Goal: Book appointment/travel/reservation

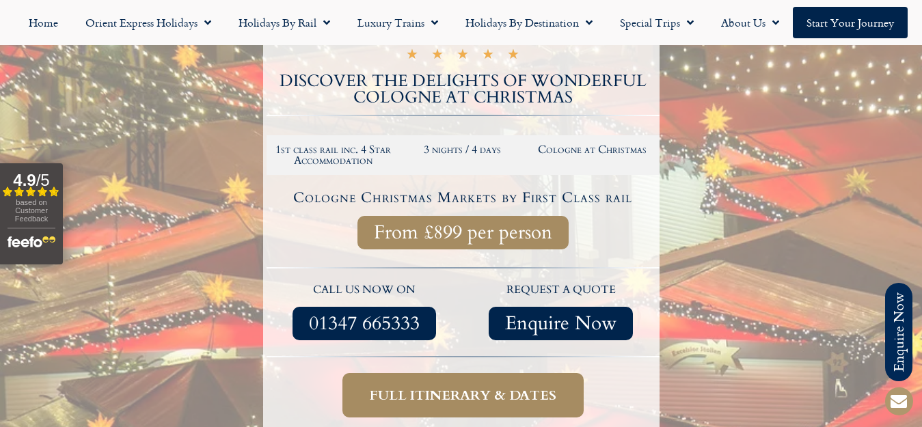
scroll to position [274, 0]
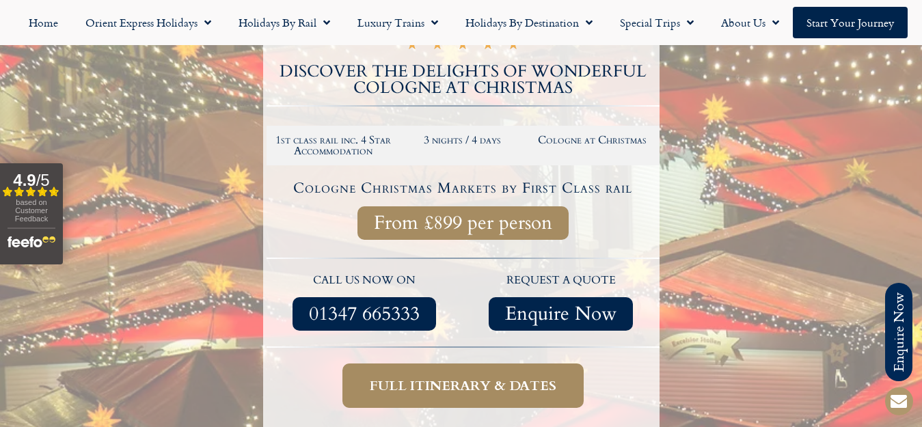
click at [452, 383] on span "Full itinerary & dates" at bounding box center [463, 385] width 186 height 17
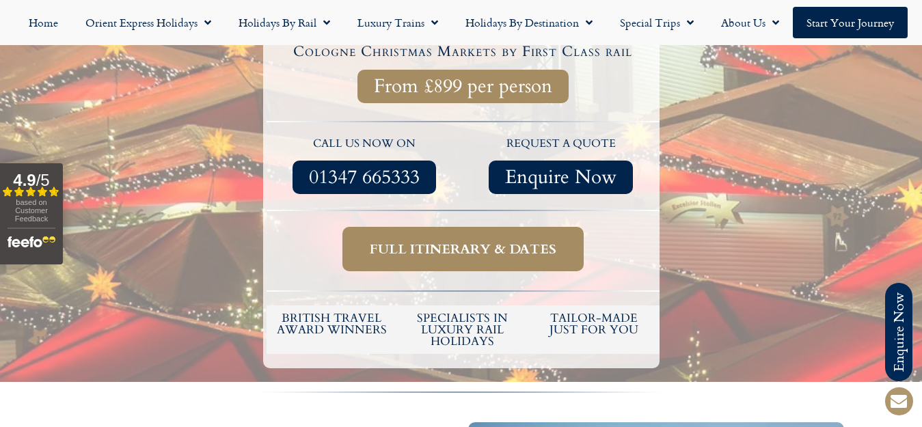
scroll to position [420, 0]
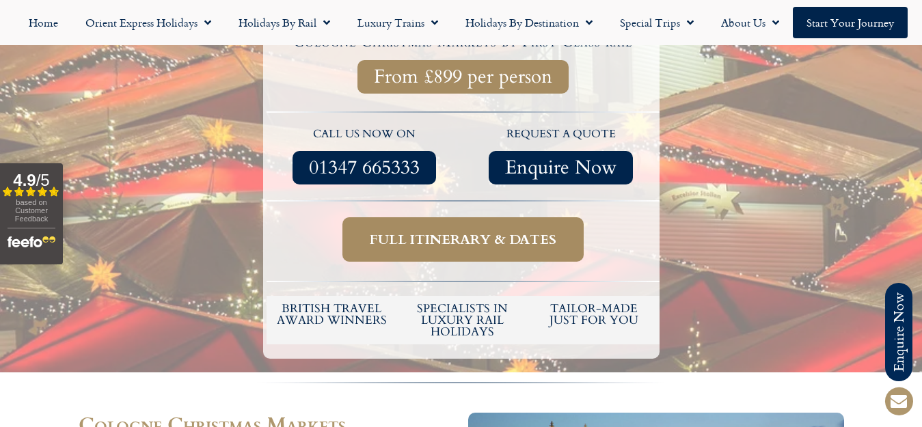
click at [459, 234] on span "Full itinerary & dates" at bounding box center [463, 239] width 186 height 17
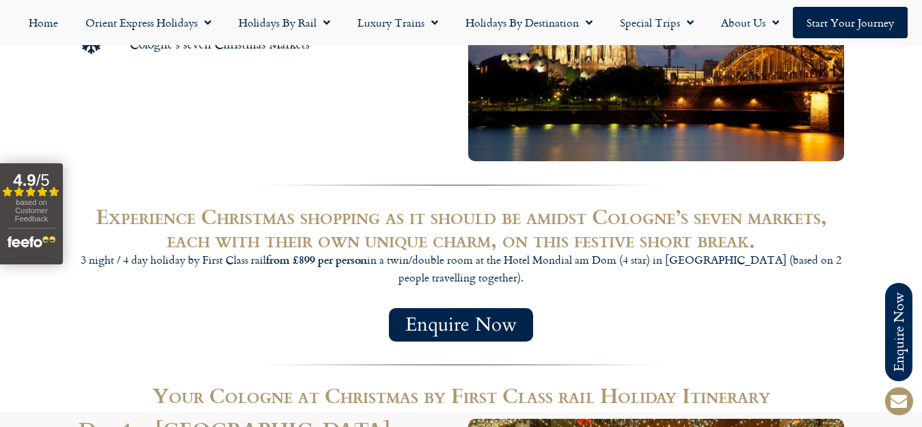
scroll to position [931, 0]
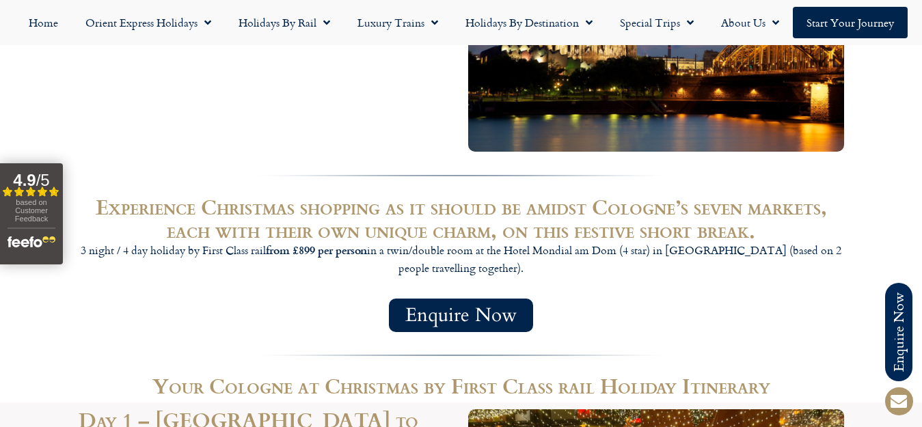
click at [451, 309] on span "Enquire Now" at bounding box center [460, 315] width 111 height 17
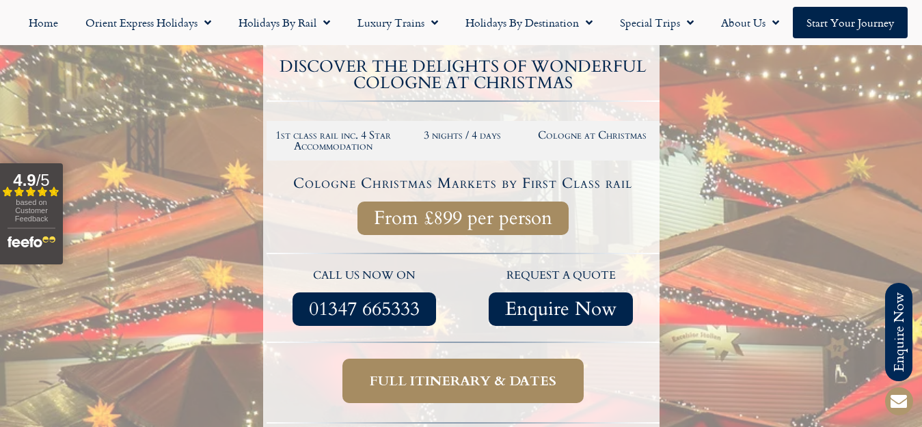
scroll to position [274, 0]
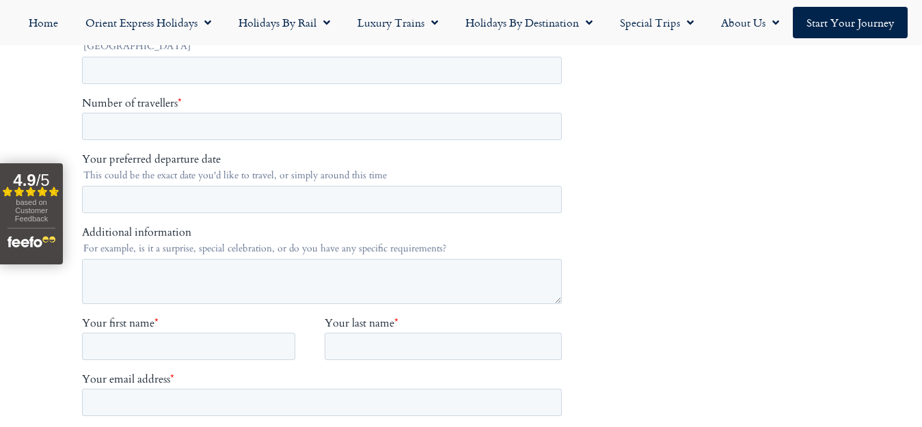
scroll to position [329, 0]
